Goal: Information Seeking & Learning: Learn about a topic

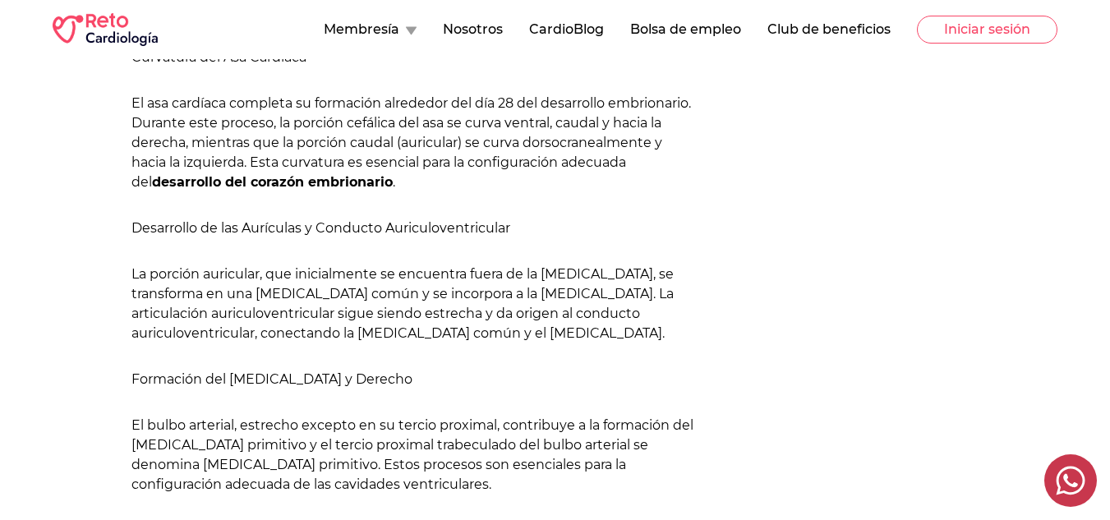
scroll to position [1328, 0]
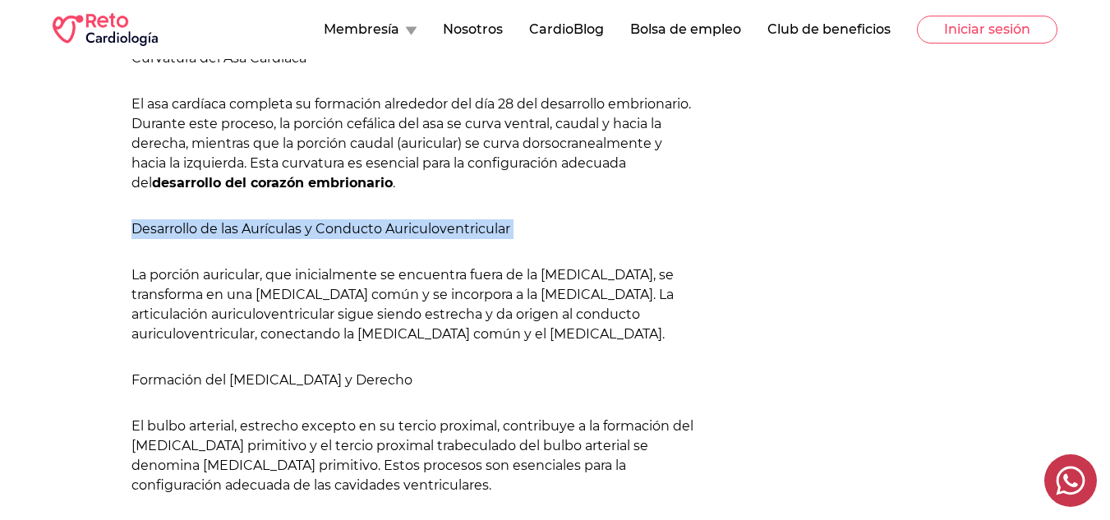
drag, startPoint x: 131, startPoint y: 232, endPoint x: 536, endPoint y: 215, distance: 405.6
copy div "Desarrollo de las Aurículas y Conducto Auriculoventricular"
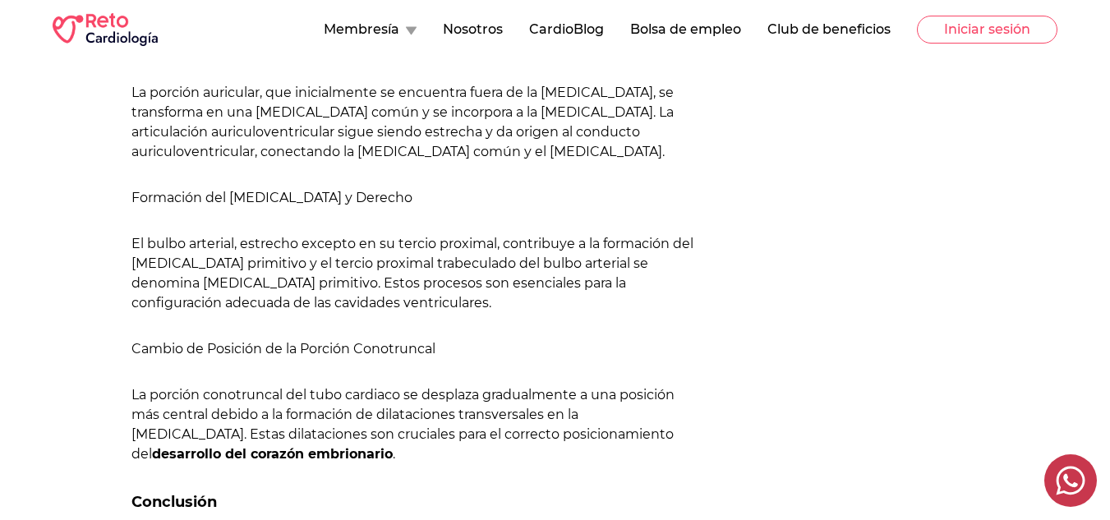
scroll to position [1511, 0]
drag, startPoint x: 128, startPoint y: 190, endPoint x: 447, endPoint y: 206, distance: 319.3
drag, startPoint x: 430, startPoint y: 216, endPoint x: 446, endPoint y: 205, distance: 19.6
click at [446, 205] on h4 "Formación del [MEDICAL_DATA] y Derecho" at bounding box center [414, 197] width 565 height 20
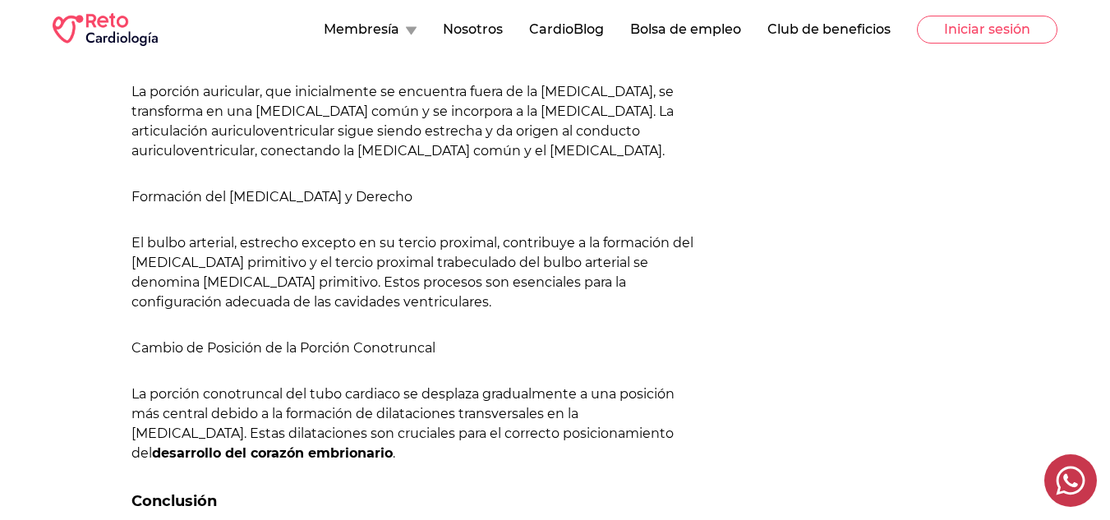
click at [446, 205] on h4 "Formación del [MEDICAL_DATA] y Derecho" at bounding box center [414, 197] width 565 height 20
drag, startPoint x: 446, startPoint y: 205, endPoint x: 127, endPoint y: 200, distance: 319.8
copy h4 "Formación del [MEDICAL_DATA] y Derecho"
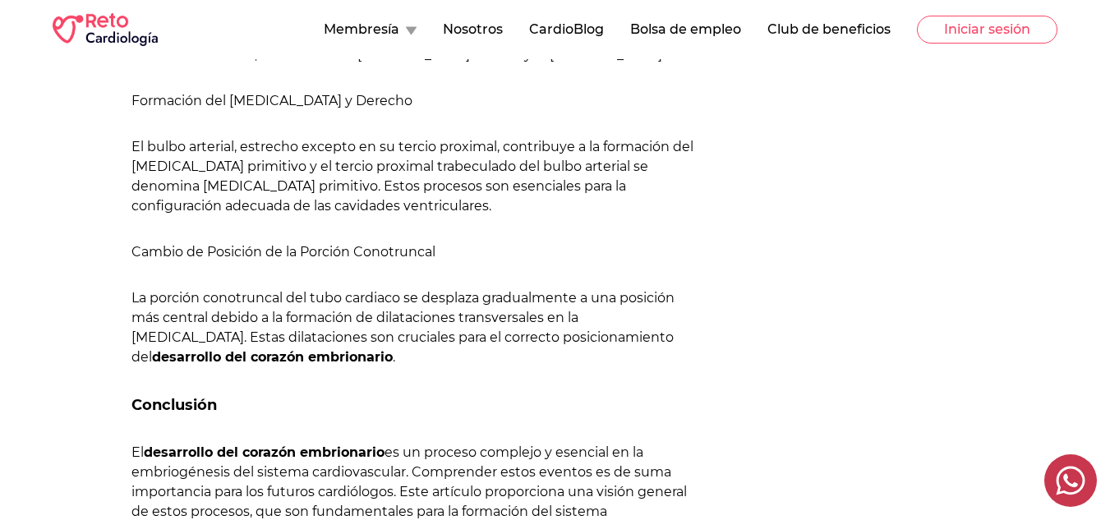
scroll to position [1608, 0]
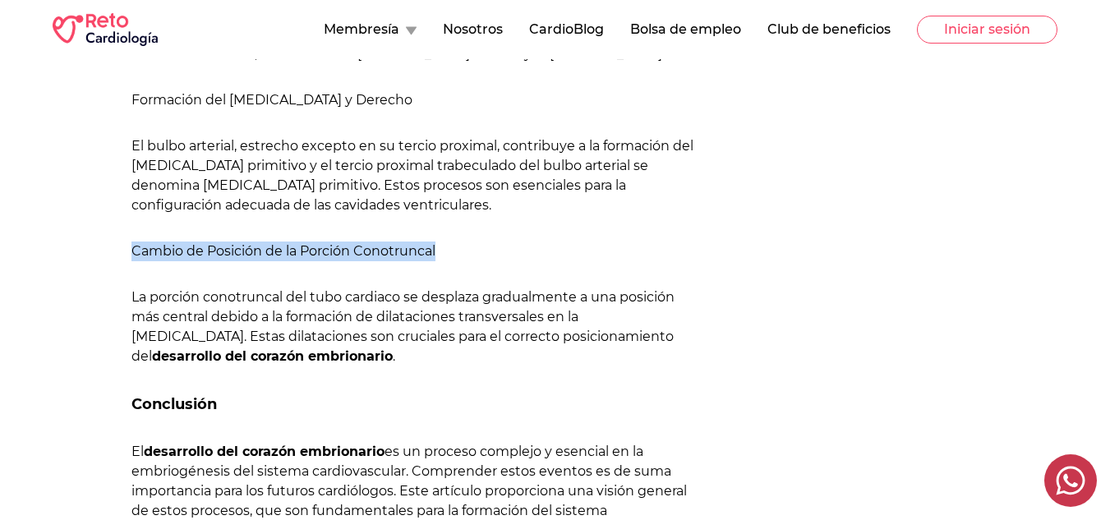
drag, startPoint x: 450, startPoint y: 236, endPoint x: 116, endPoint y: 259, distance: 334.5
copy h4 "Cambio de Posición de la Porción Conotruncal"
